Goal: Information Seeking & Learning: Learn about a topic

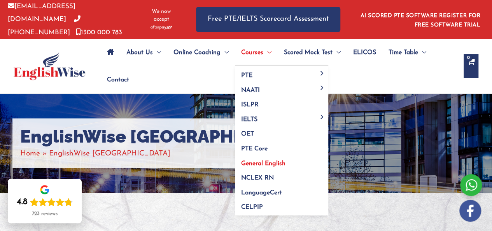
click at [273, 164] on link "General English" at bounding box center [281, 160] width 93 height 15
